Goal: Information Seeking & Learning: Learn about a topic

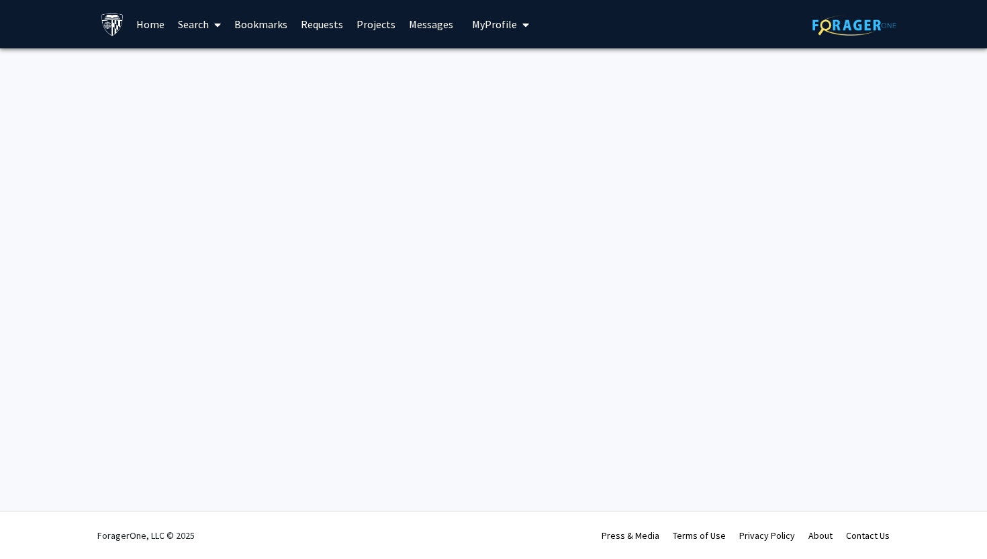
click at [219, 26] on icon at bounding box center [217, 24] width 7 height 11
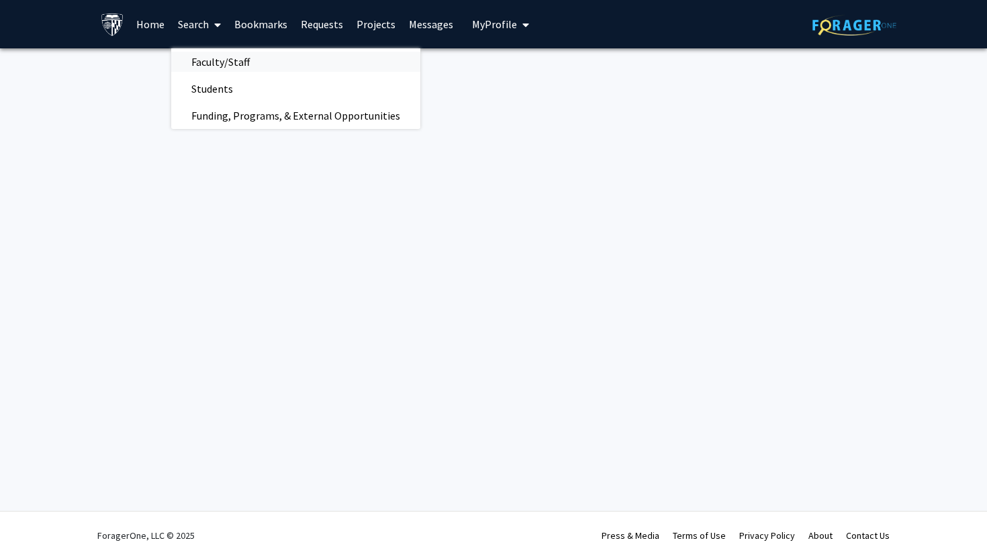
click at [235, 60] on span "Faculty/Staff" at bounding box center [220, 61] width 99 height 27
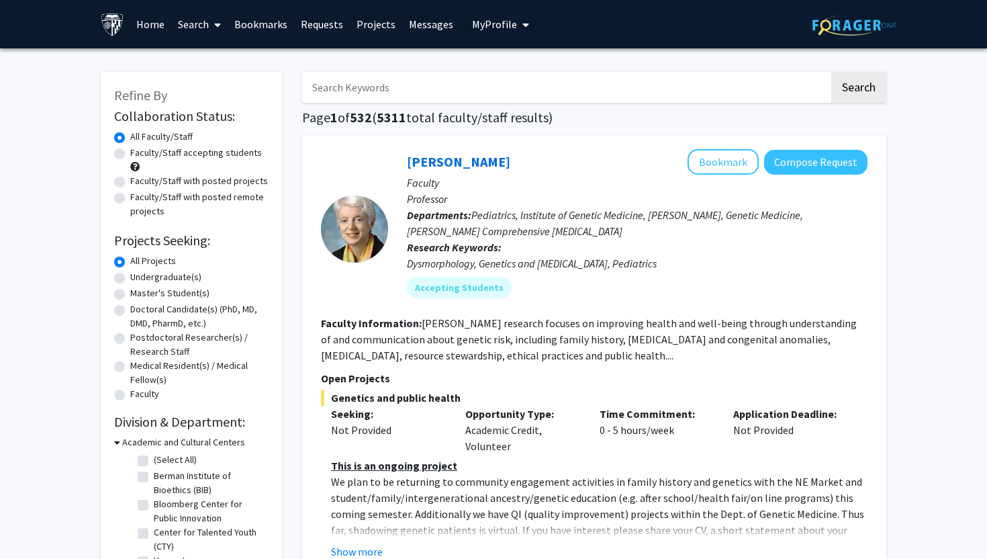
click at [212, 161] on div "Faculty/Staff accepting students" at bounding box center [191, 160] width 154 height 28
click at [206, 156] on label "Faculty/Staff accepting students" at bounding box center [196, 153] width 132 height 14
click at [139, 154] on input "Faculty/Staff accepting students" at bounding box center [134, 150] width 9 height 9
radio input "true"
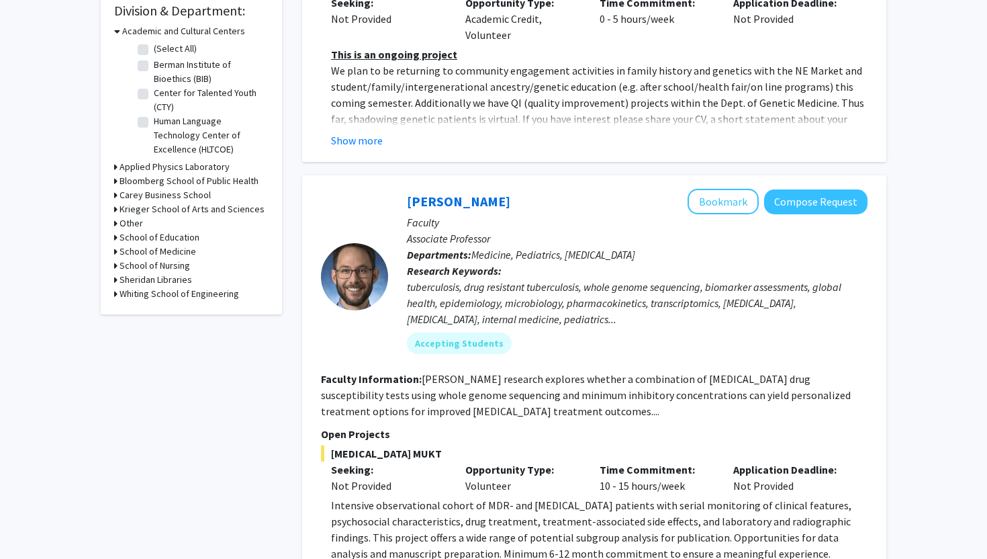
scroll to position [463, 0]
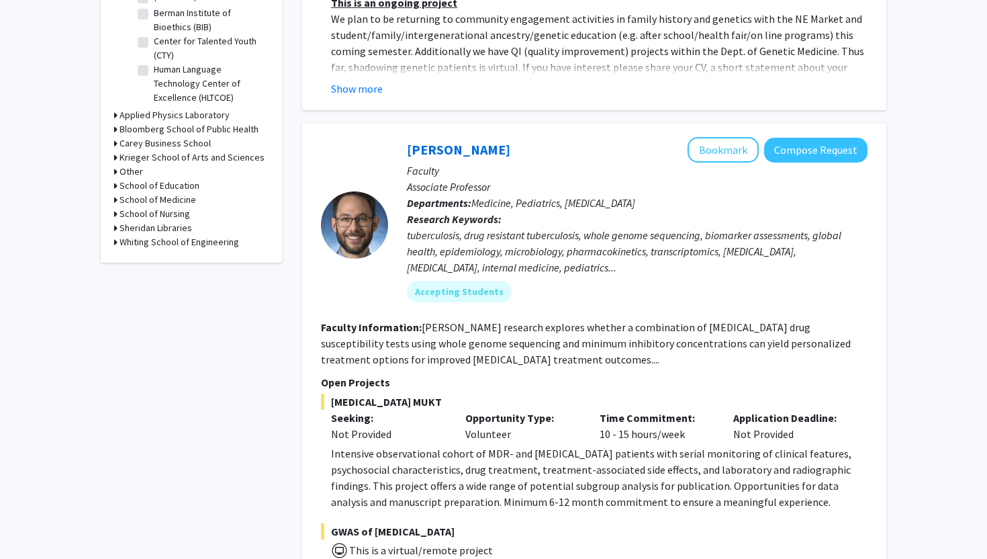
click at [189, 197] on h3 "School of Medicine" at bounding box center [158, 200] width 77 height 14
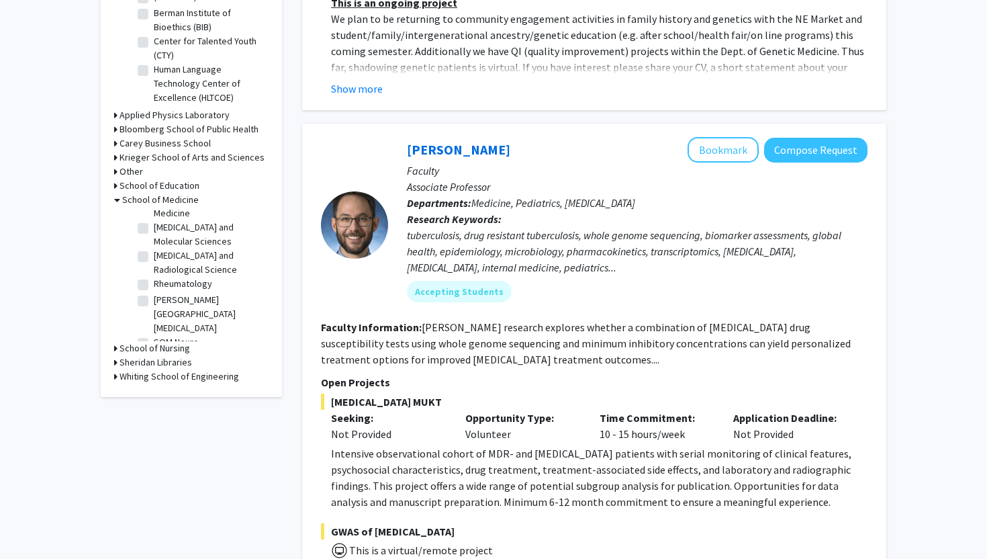
scroll to position [1245, 0]
click at [193, 355] on label "[PERSON_NAME][GEOGRAPHIC_DATA][MEDICAL_DATA]" at bounding box center [210, 376] width 112 height 42
click at [163, 355] on input "[PERSON_NAME][GEOGRAPHIC_DATA][MEDICAL_DATA]" at bounding box center [158, 359] width 9 height 9
checkbox input "true"
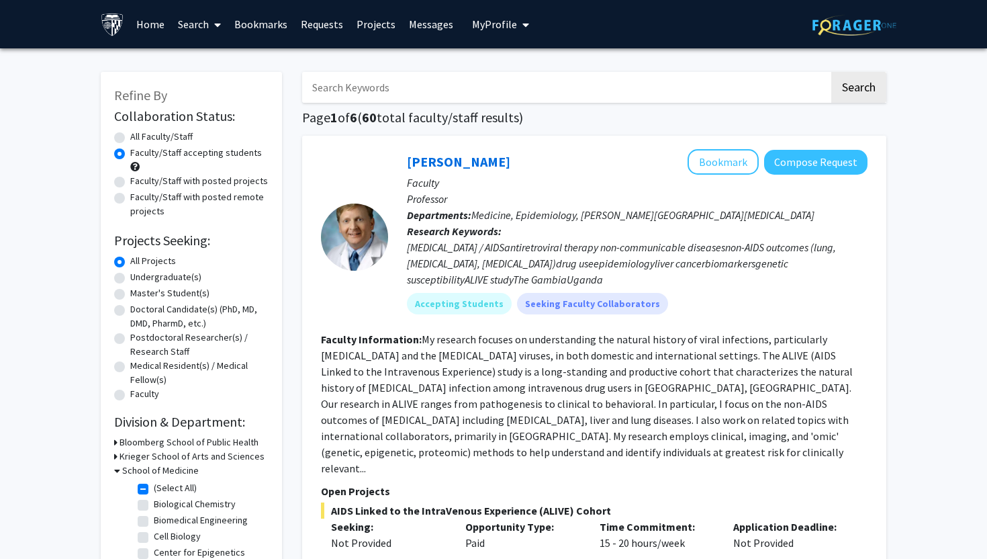
click at [178, 275] on label "Undergraduate(s)" at bounding box center [165, 277] width 71 height 14
click at [139, 275] on input "Undergraduate(s)" at bounding box center [134, 274] width 9 height 9
radio input "true"
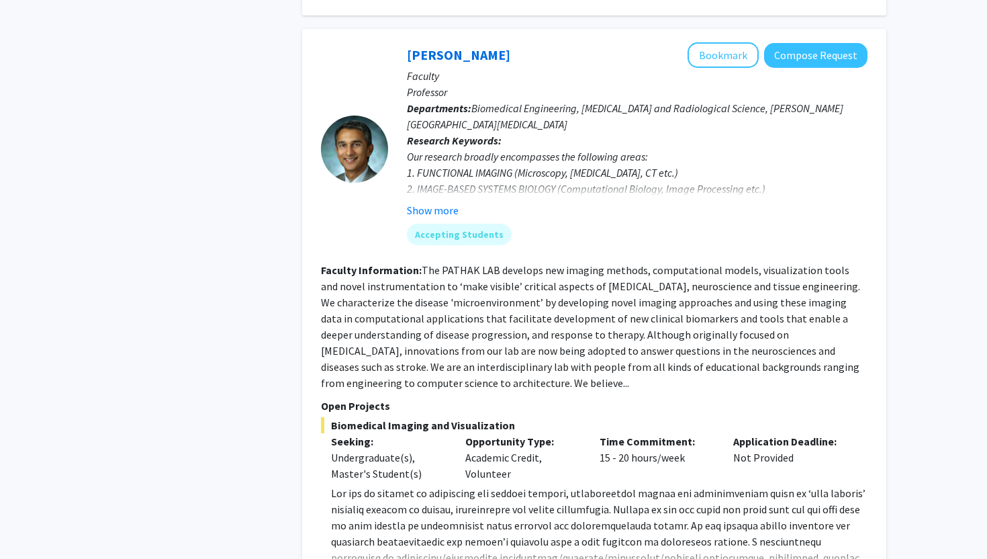
scroll to position [2730, 0]
